Goal: Find specific page/section: Find specific page/section

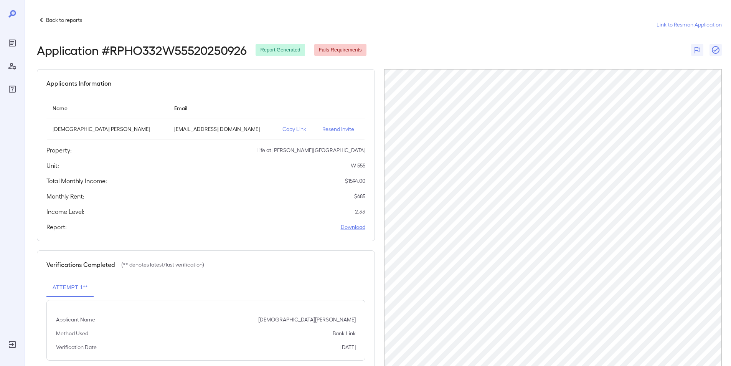
click at [55, 17] on p "Back to reports" at bounding box center [64, 20] width 36 height 8
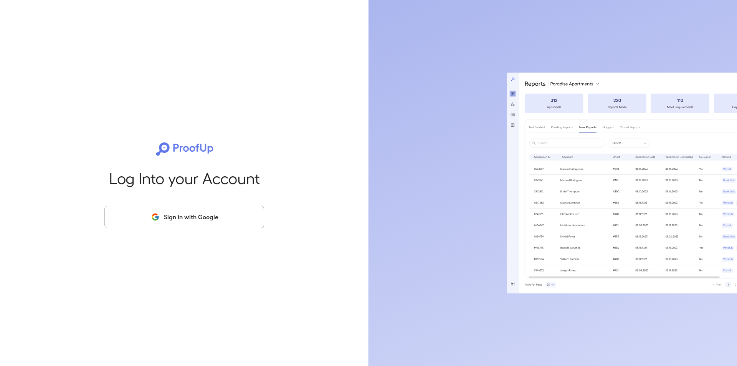
click at [198, 218] on button "Sign in with Google" at bounding box center [184, 217] width 160 height 22
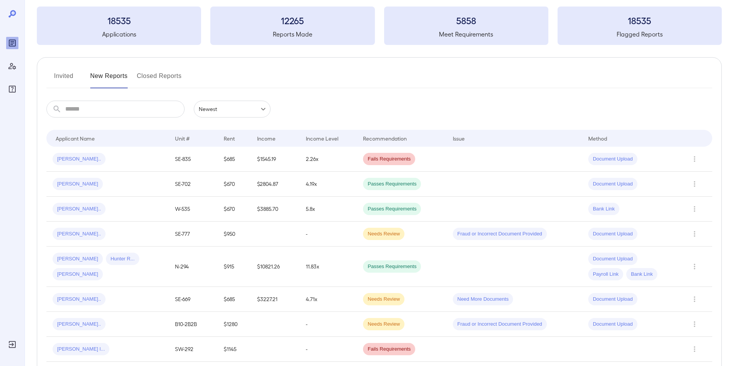
scroll to position [38, 0]
click at [61, 72] on button "Invited" at bounding box center [63, 78] width 35 height 18
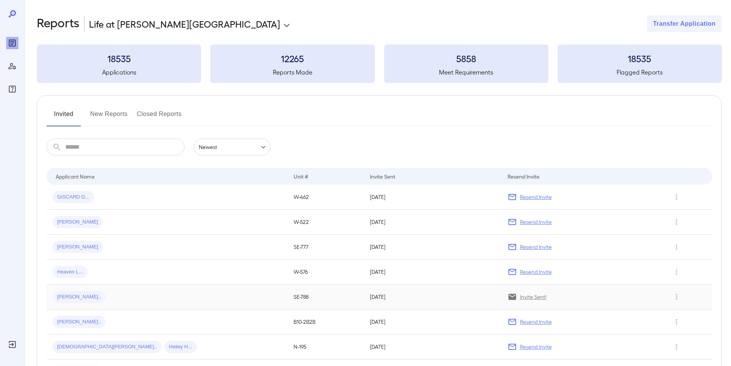
click at [70, 296] on span "[PERSON_NAME].." at bounding box center [79, 296] width 53 height 7
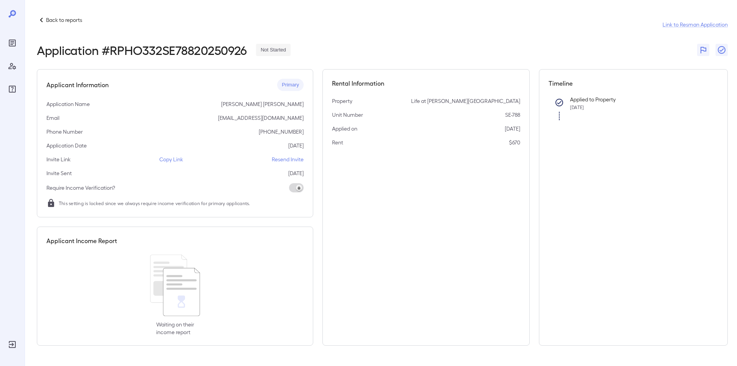
click at [52, 20] on p "Back to reports" at bounding box center [64, 20] width 36 height 8
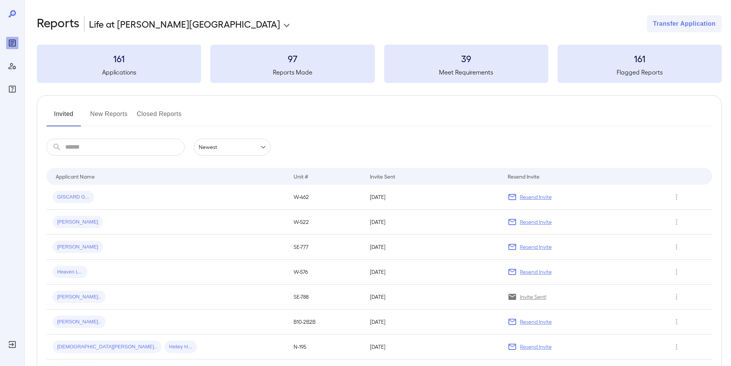
click at [76, 195] on span "GISCARD G..." at bounding box center [73, 196] width 41 height 7
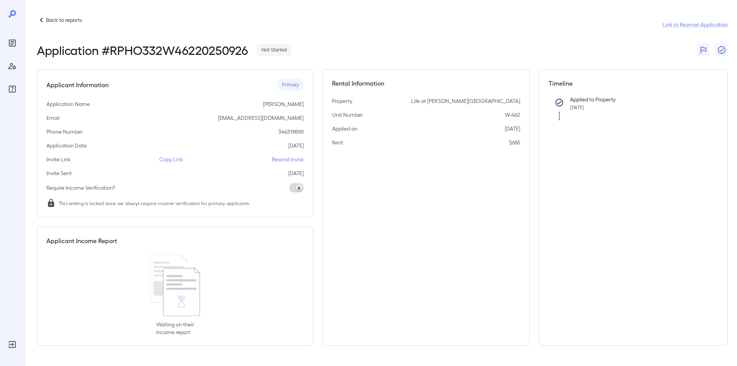
click at [61, 17] on p "Back to reports" at bounding box center [64, 20] width 36 height 8
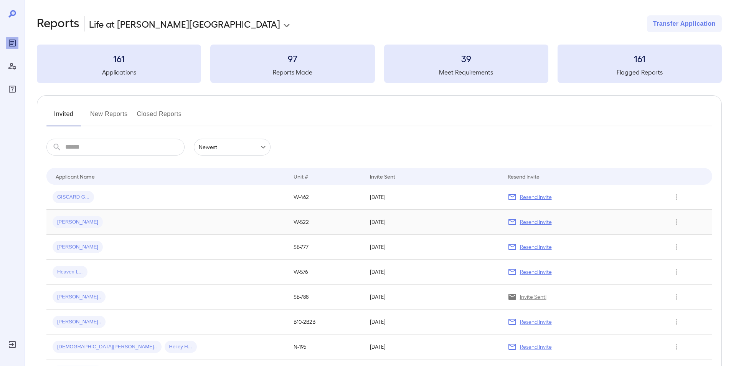
click at [71, 223] on span "[PERSON_NAME]" at bounding box center [78, 221] width 50 height 7
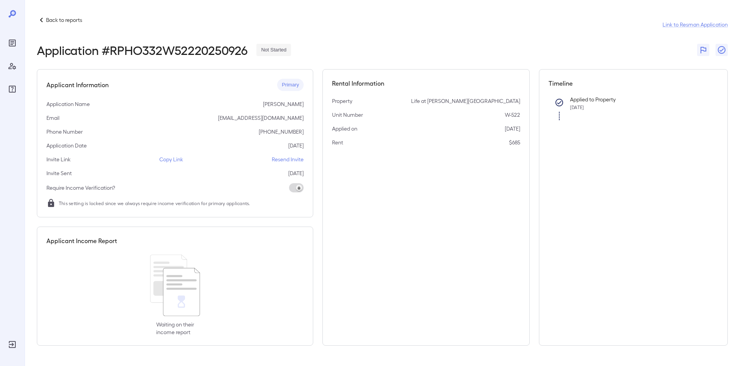
click at [51, 17] on p "Back to reports" at bounding box center [64, 20] width 36 height 8
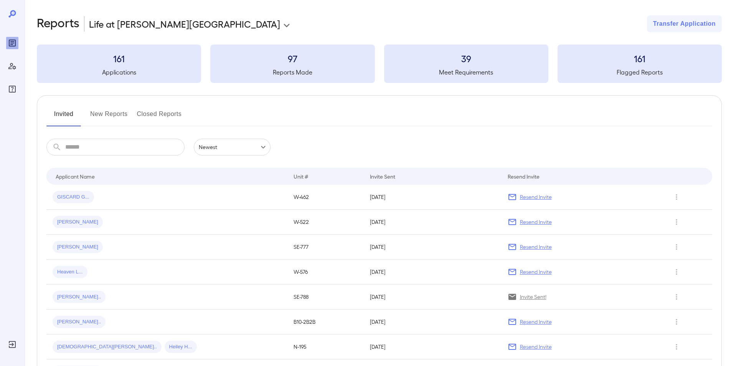
click at [109, 115] on button "New Reports" at bounding box center [109, 117] width 38 height 18
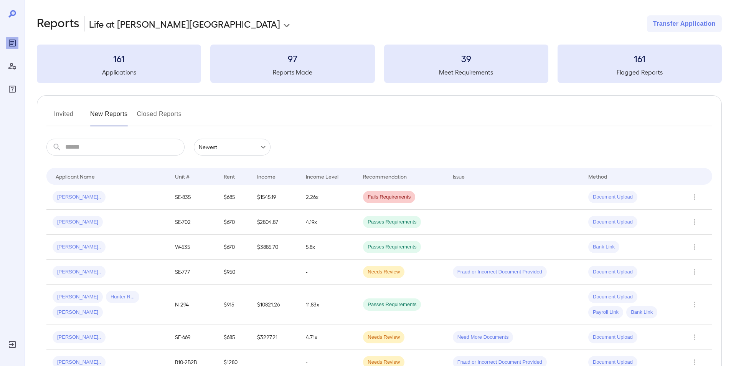
click at [70, 246] on span "[PERSON_NAME].." at bounding box center [79, 246] width 53 height 7
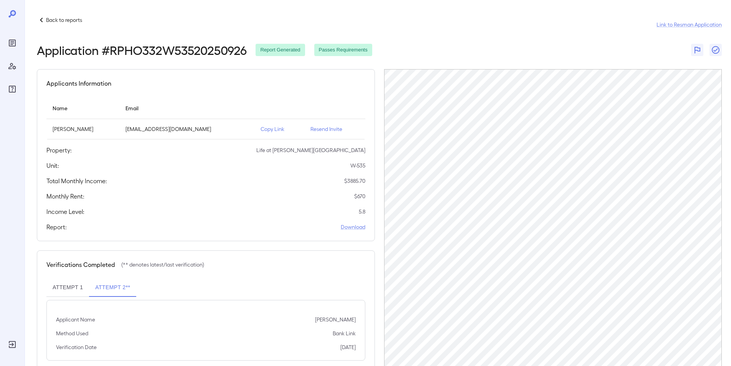
click at [49, 18] on p "Back to reports" at bounding box center [64, 20] width 36 height 8
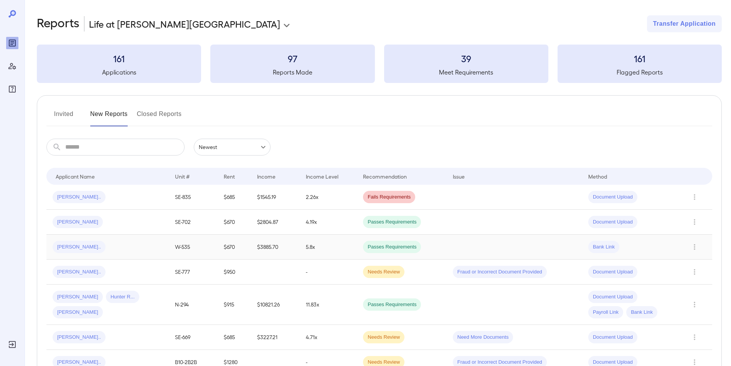
click at [73, 246] on span "[PERSON_NAME].." at bounding box center [79, 246] width 53 height 7
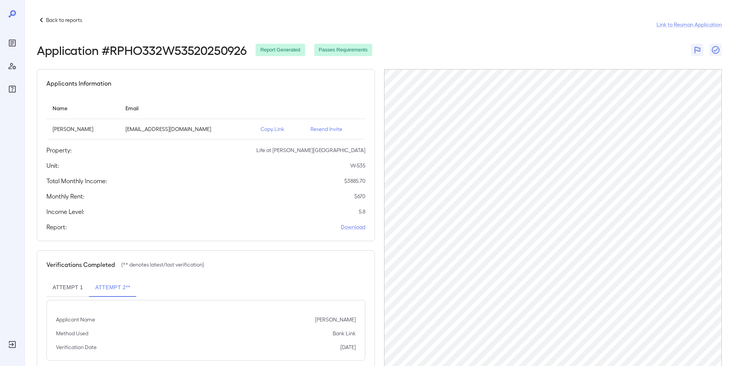
click at [58, 20] on p "Back to reports" at bounding box center [64, 20] width 36 height 8
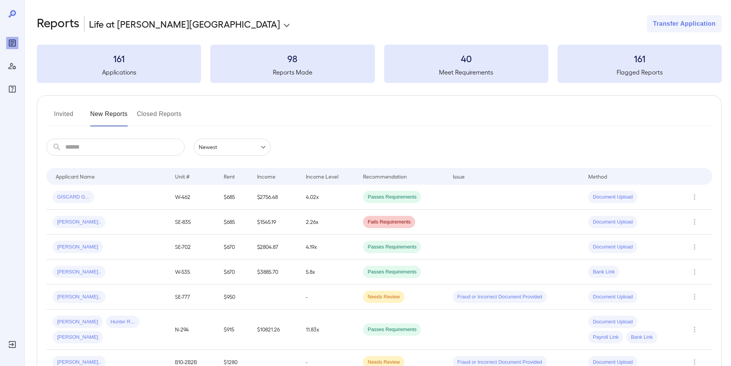
click at [65, 114] on button "Invited" at bounding box center [63, 117] width 35 height 18
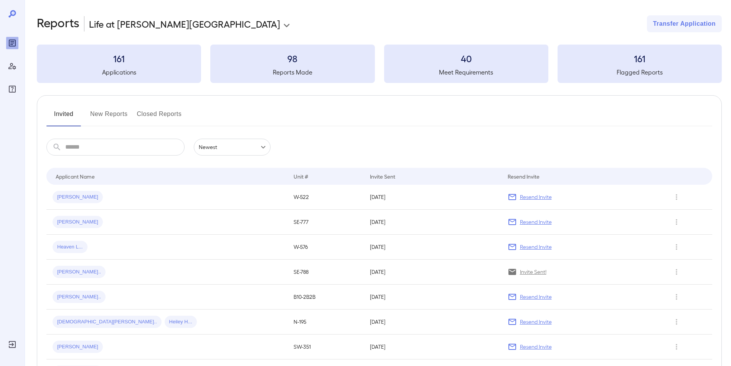
click at [86, 149] on input "text" at bounding box center [124, 147] width 119 height 17
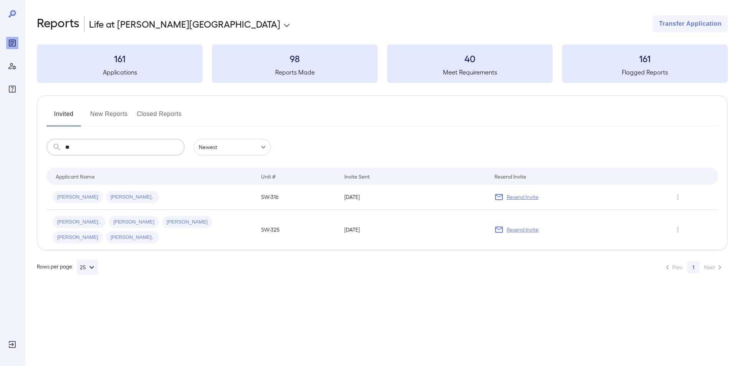
type input "*"
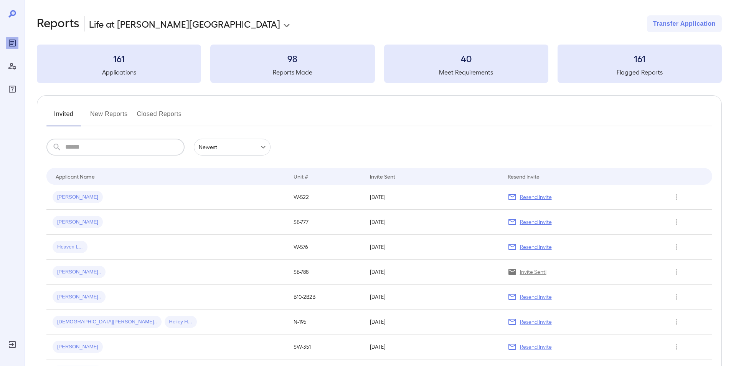
click at [87, 148] on input "text" at bounding box center [124, 147] width 119 height 17
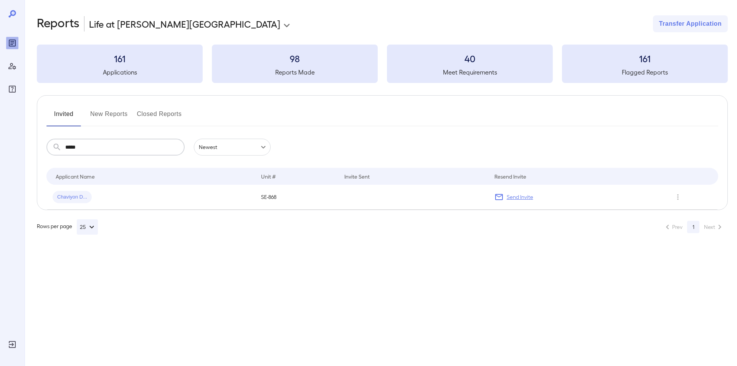
type input "*****"
click at [68, 112] on button "Invited" at bounding box center [63, 117] width 35 height 18
click at [83, 147] on input "*****" at bounding box center [124, 147] width 119 height 17
click at [84, 147] on input "*****" at bounding box center [124, 147] width 119 height 17
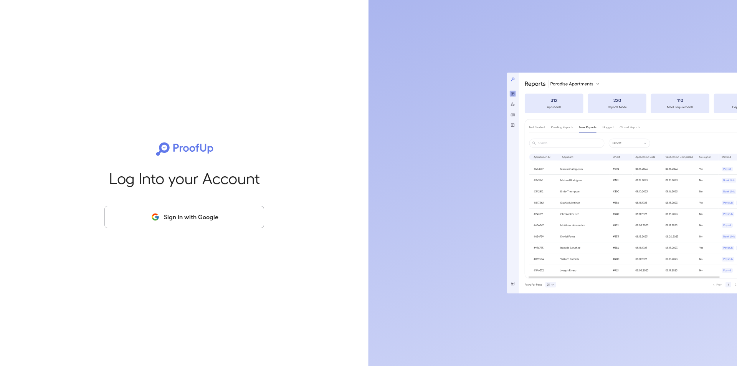
click at [176, 218] on button "Sign in with Google" at bounding box center [184, 217] width 160 height 22
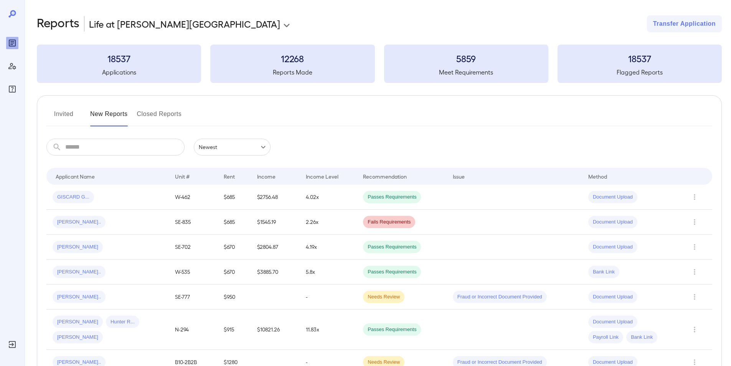
click at [64, 110] on button "Invited" at bounding box center [63, 117] width 35 height 18
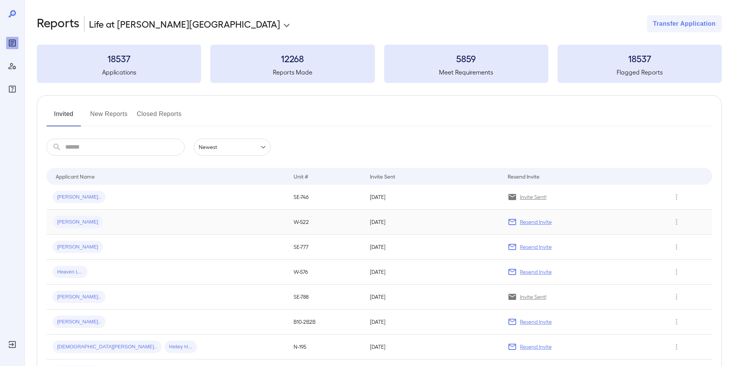
click at [81, 221] on span "[PERSON_NAME]" at bounding box center [78, 221] width 50 height 7
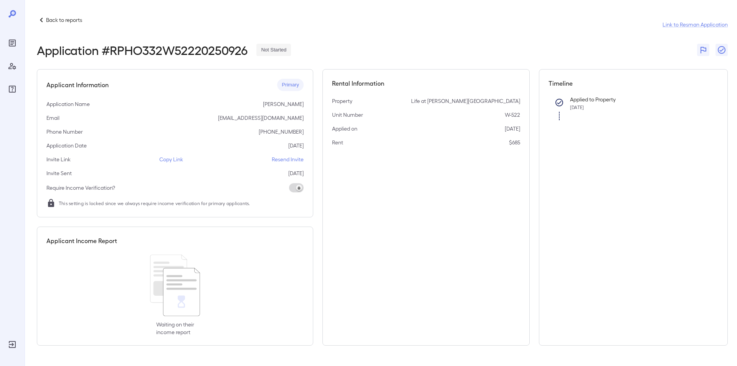
click at [61, 21] on p "Back to reports" at bounding box center [64, 20] width 36 height 8
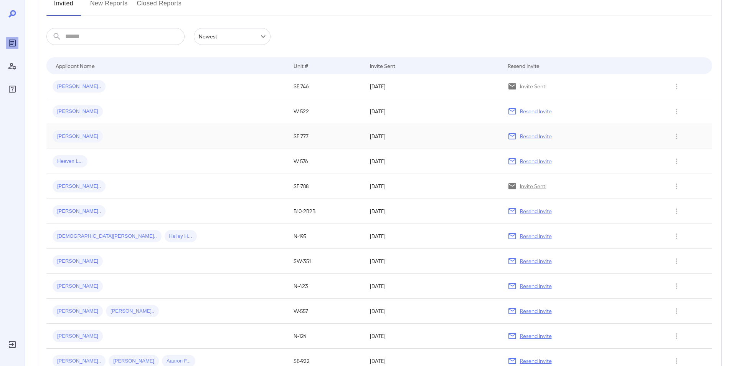
scroll to position [115, 0]
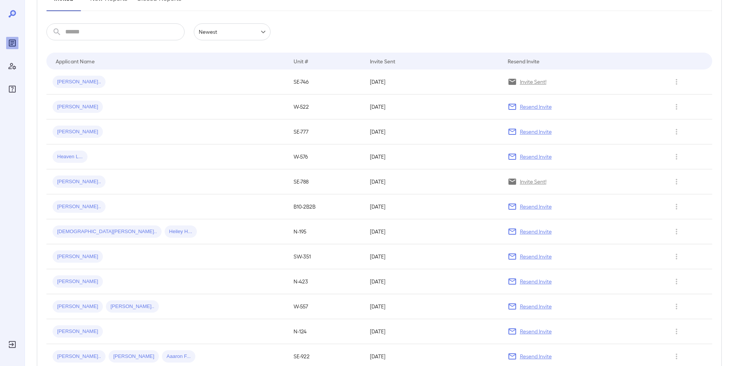
click at [89, 34] on input "text" at bounding box center [124, 31] width 119 height 17
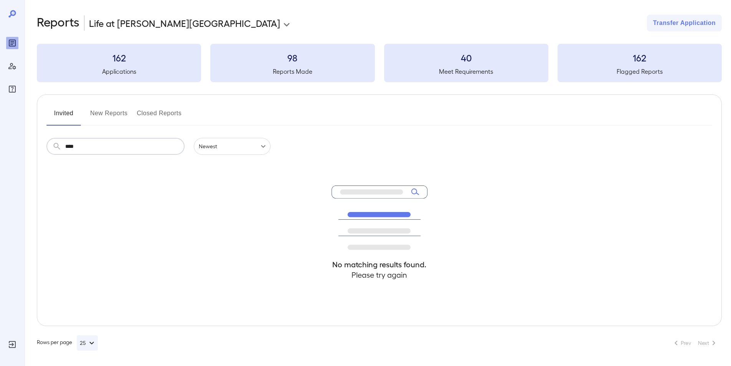
scroll to position [1, 0]
click at [94, 150] on input "******" at bounding box center [124, 146] width 119 height 17
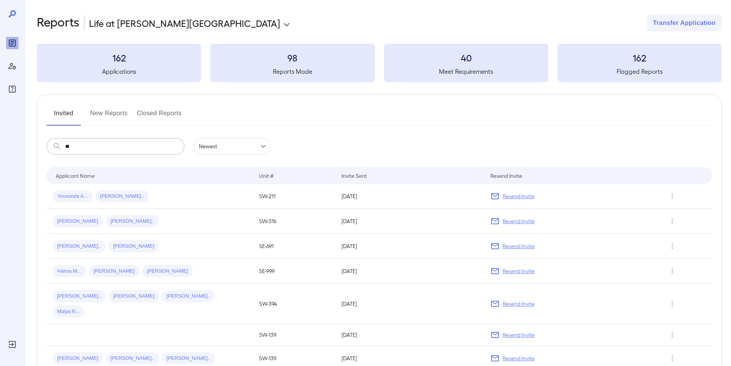
type input "*"
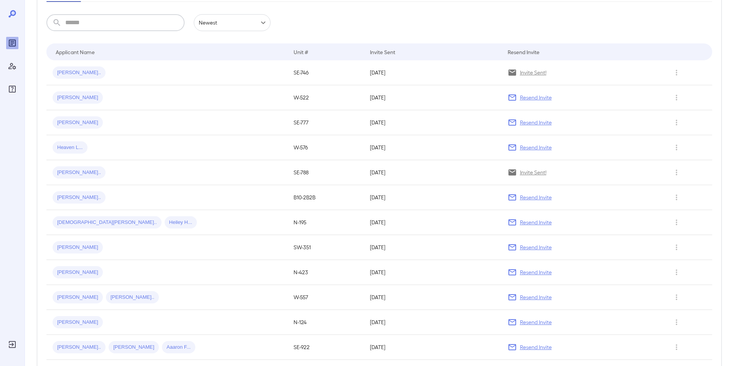
scroll to position [0, 0]
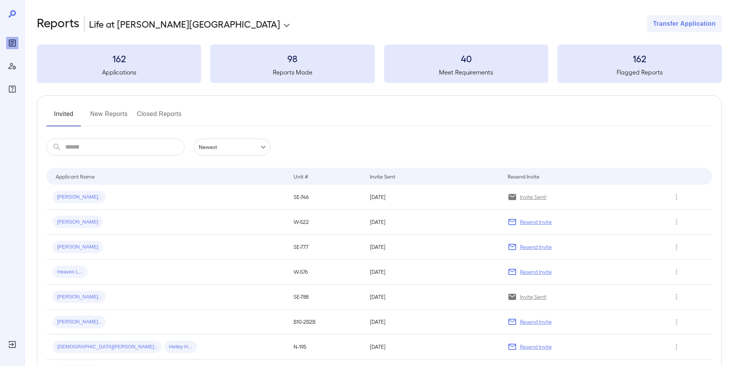
click at [108, 115] on button "New Reports" at bounding box center [109, 117] width 38 height 18
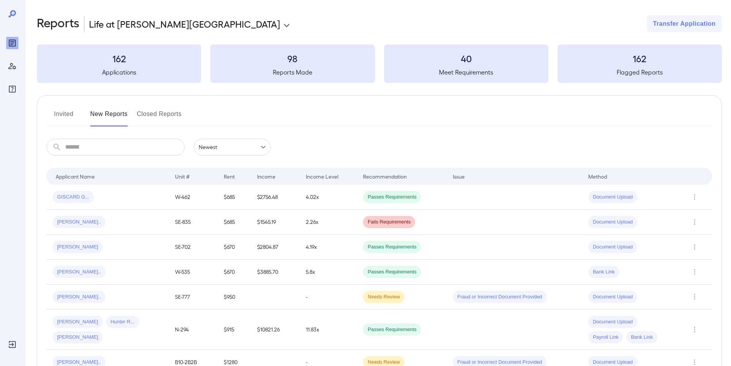
click at [62, 115] on button "Invited" at bounding box center [63, 117] width 35 height 18
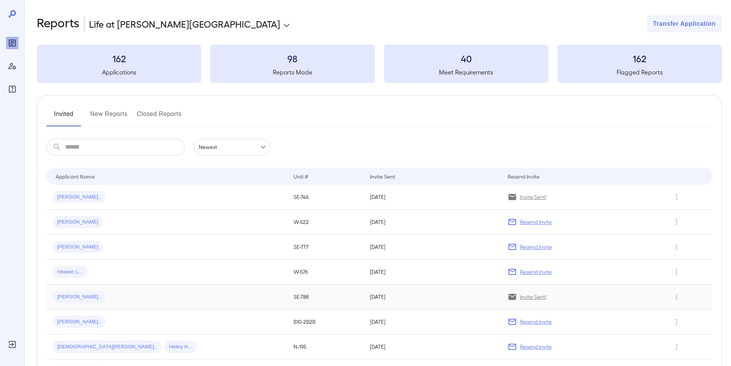
click at [74, 295] on span "[PERSON_NAME].." at bounding box center [79, 296] width 53 height 7
